Goal: Information Seeking & Learning: Learn about a topic

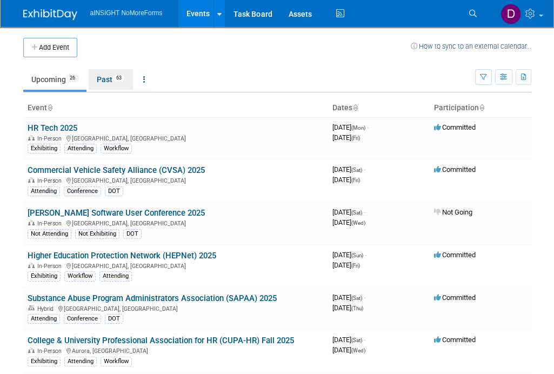
click at [106, 83] on link "Past 63" at bounding box center [111, 79] width 44 height 21
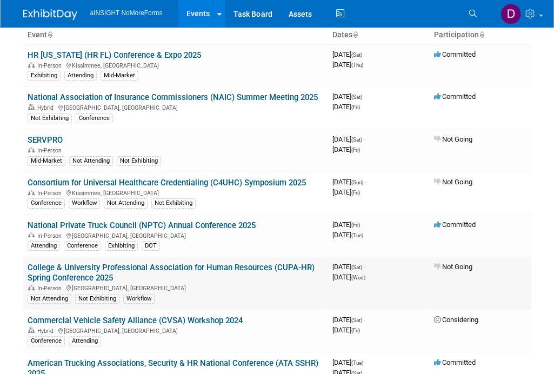
scroll to position [54, 0]
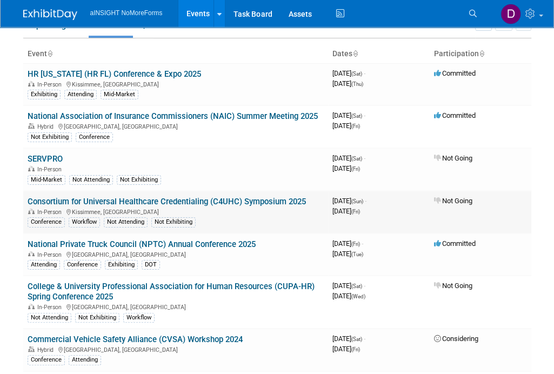
drag, startPoint x: 376, startPoint y: 209, endPoint x: 329, endPoint y: 196, distance: 49.0
click at [329, 196] on td "3959539200 [DATE] (Sun) - [DATE] (Fri)" at bounding box center [379, 212] width 102 height 43
copy div "[DATE] (Sun) - [DATE]"
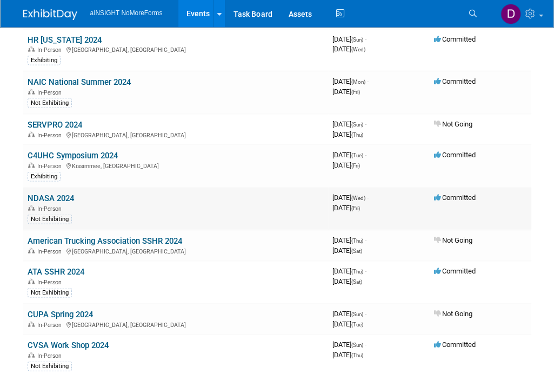
scroll to position [1406, 0]
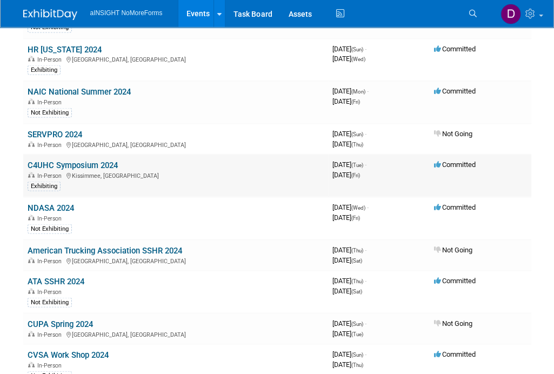
drag, startPoint x: 327, startPoint y: 148, endPoint x: 369, endPoint y: 164, distance: 45.5
click at [369, 164] on tr "C4UHC Symposium 2024 In-Person [GEOGRAPHIC_DATA], [GEOGRAPHIC_DATA] Exhibiting …" at bounding box center [277, 176] width 508 height 43
click at [373, 165] on td "3926448000 [DATE] (Tue) - [DATE] (Fri)" at bounding box center [379, 176] width 102 height 43
drag, startPoint x: 374, startPoint y: 162, endPoint x: 333, endPoint y: 149, distance: 42.4
click at [333, 161] on div "3926448000 [DATE] (Tue) - [DATE] (Fri)" at bounding box center [379, 170] width 93 height 19
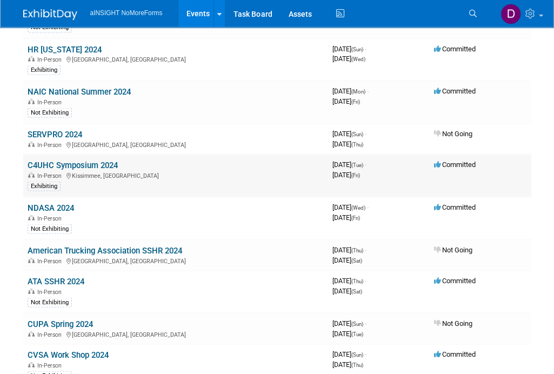
copy div "[DATE] (Tue) - [DATE]"
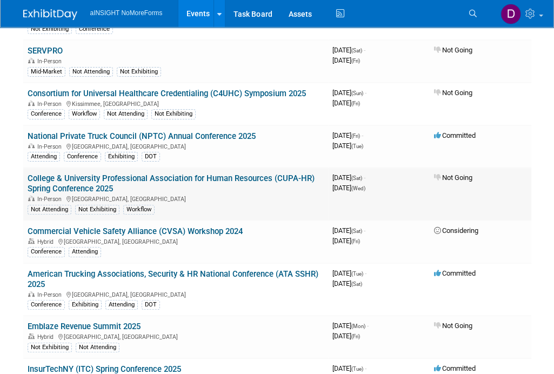
scroll to position [0, 0]
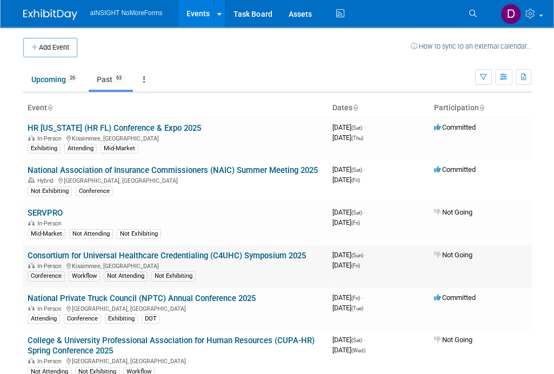
click at [227, 256] on link "Consortium for Universal Healthcare Credentialing (C4UHC) Symposium 2025" at bounding box center [167, 256] width 279 height 10
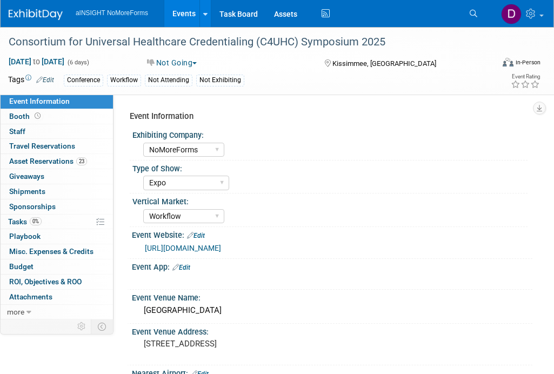
select select "NoMoreForms"
select select "Expo"
select select "Workflow"
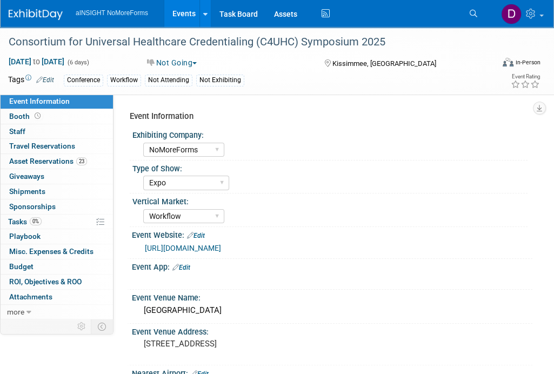
drag, startPoint x: 253, startPoint y: 248, endPoint x: 145, endPoint y: 243, distance: 108.3
click at [145, 243] on div "https://c4uhc.org/our-events/" at bounding box center [335, 248] width 380 height 12
copy link "https://c4uhc.org/our-events/"
click at [310, 162] on div "Type of Show:" at bounding box center [329, 168] width 395 height 14
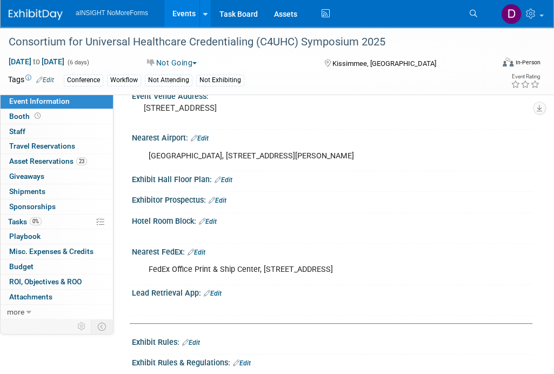
scroll to position [324, 0]
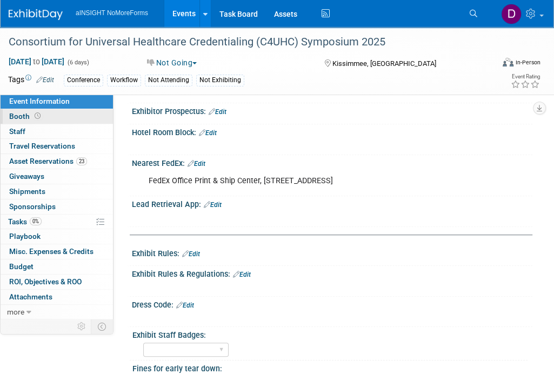
click at [50, 117] on link "Booth" at bounding box center [57, 116] width 112 height 15
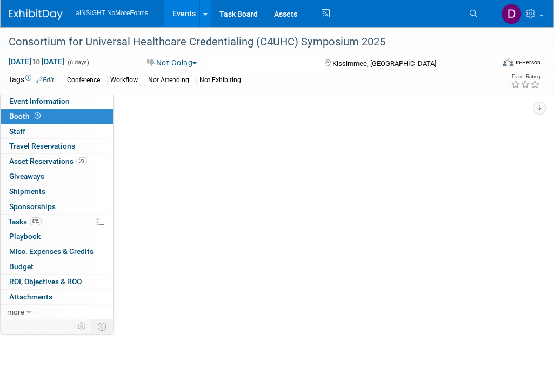
scroll to position [0, 0]
select select "NoMoreForms"
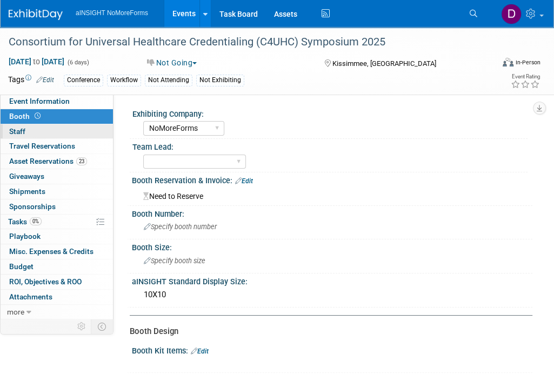
click at [45, 129] on link "0 Staff 0" at bounding box center [57, 131] width 112 height 15
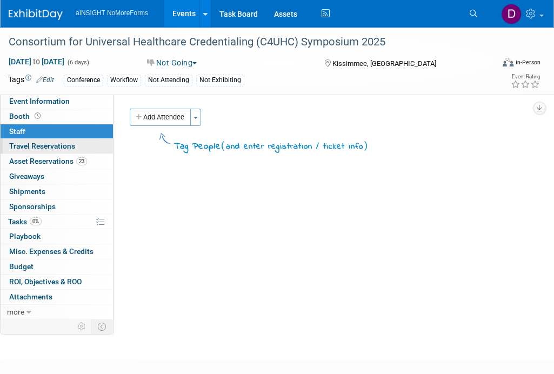
click at [84, 147] on link "0 Travel Reservations 0" at bounding box center [57, 146] width 112 height 15
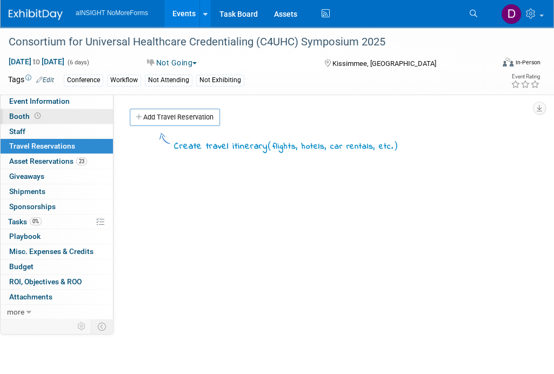
click at [47, 116] on link "Booth" at bounding box center [57, 116] width 112 height 15
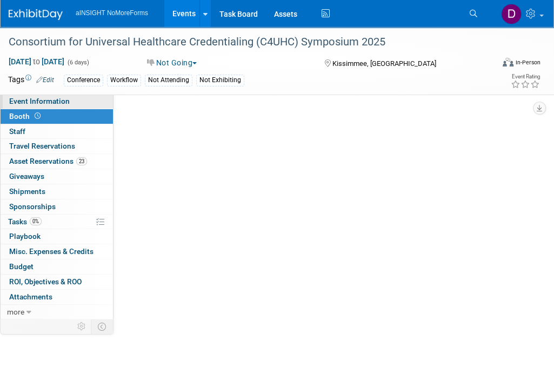
select select "NoMoreForms"
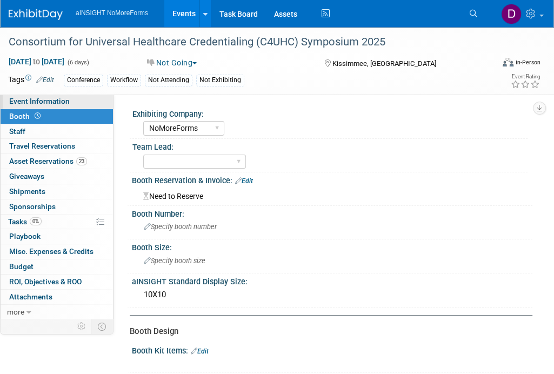
click at [61, 103] on span "Event Information" at bounding box center [39, 101] width 61 height 9
select select "NoMoreForms"
select select "Expo"
select select "Workflow"
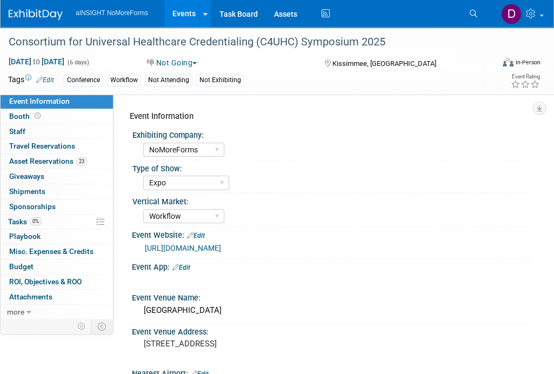
click at [221, 246] on link "https://c4uhc.org/our-events/" at bounding box center [183, 248] width 76 height 9
